Goal: Task Accomplishment & Management: Manage account settings

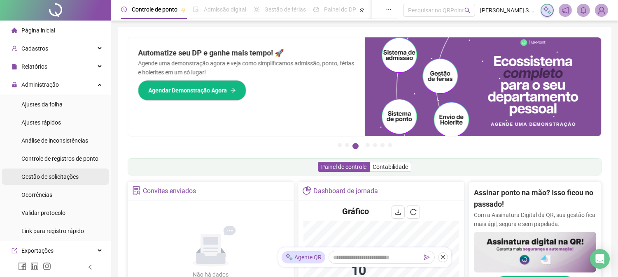
click at [46, 175] on span "Gestão de solicitações" at bounding box center [49, 177] width 57 height 7
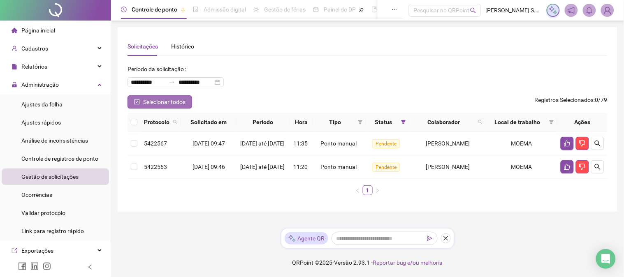
click at [137, 101] on icon "check-square" at bounding box center [137, 102] width 6 height 6
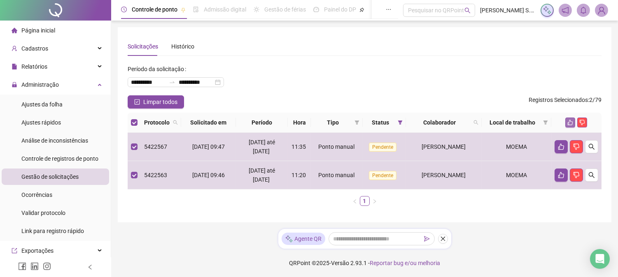
click at [567, 124] on icon "like" at bounding box center [570, 123] width 6 height 6
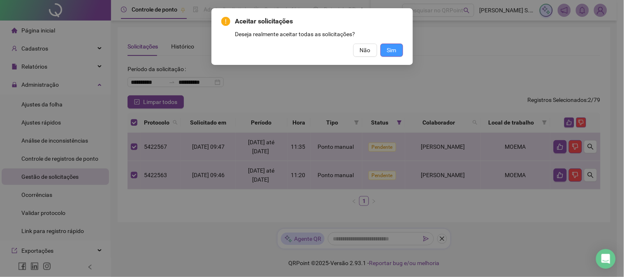
click at [398, 54] on button "Sim" at bounding box center [392, 50] width 23 height 13
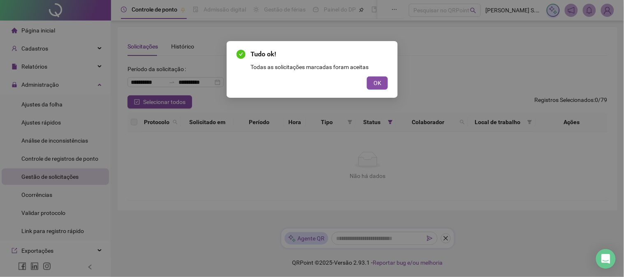
click at [53, 84] on div "Tudo ok! Todas as solicitações marcadas foram aceitas OK" at bounding box center [312, 138] width 624 height 277
click at [377, 81] on span "OK" at bounding box center [378, 83] width 8 height 9
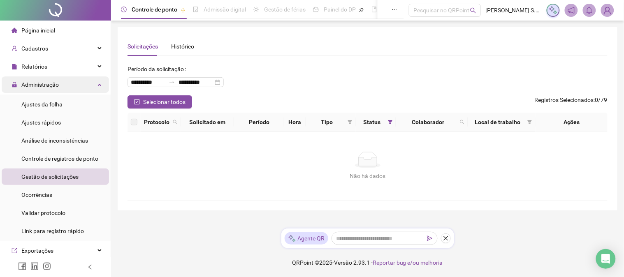
click at [42, 84] on span "Administração" at bounding box center [39, 84] width 37 height 7
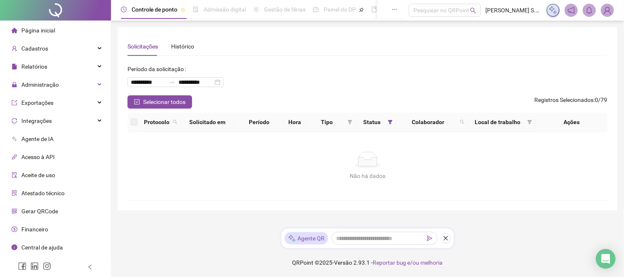
click at [40, 30] on span "Página inicial" at bounding box center [38, 30] width 34 height 7
